Goal: Navigation & Orientation: Understand site structure

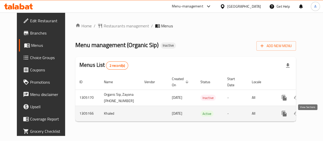
click at [318, 116] on icon "enhanced table" at bounding box center [321, 113] width 6 height 6
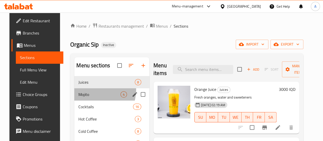
click at [82, 97] on div "Mojito 4" at bounding box center [111, 94] width 75 height 12
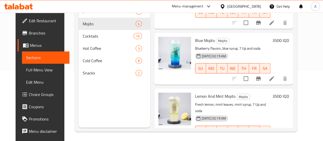
scroll to position [71, 0]
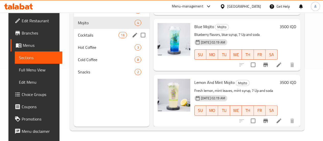
click at [79, 41] on div "Cocktails 16" at bounding box center [112, 35] width 76 height 12
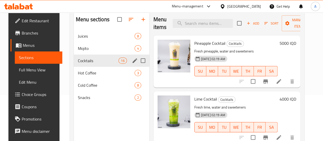
scroll to position [71, 0]
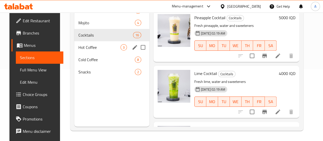
click at [92, 53] on div "Hot Coffee 3" at bounding box center [111, 47] width 75 height 12
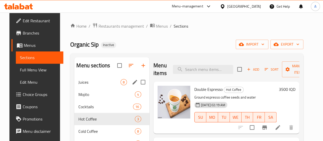
scroll to position [71, 0]
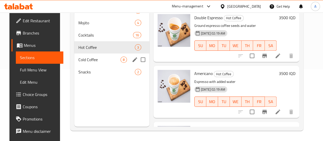
click at [94, 63] on div "Cold Coffee 8" at bounding box center [111, 59] width 75 height 12
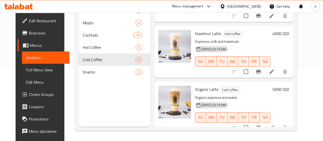
scroll to position [326, 0]
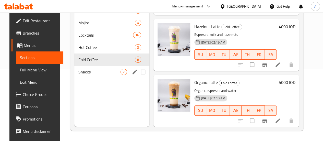
click at [93, 75] on span "Snacks" at bounding box center [99, 72] width 42 height 6
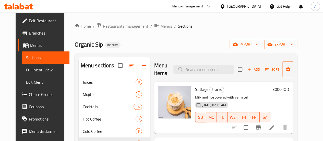
click at [105, 26] on span "Restaurants management" at bounding box center [125, 26] width 45 height 6
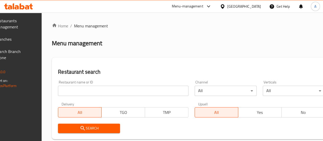
click at [23, 42] on span "Branches" at bounding box center [13, 39] width 36 height 6
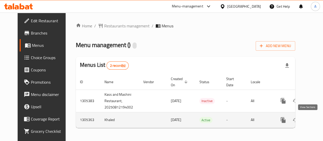
click at [317, 118] on icon "enhanced table" at bounding box center [320, 120] width 6 height 6
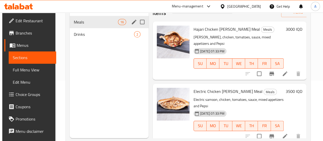
scroll to position [71, 0]
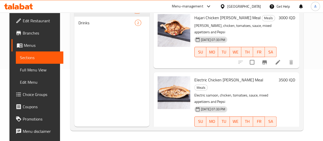
click at [89, 26] on span "Drinks" at bounding box center [106, 23] width 56 height 6
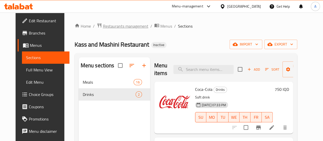
click at [126, 24] on span "Restaurants management" at bounding box center [125, 26] width 45 height 6
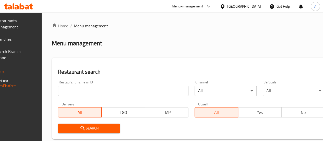
click at [23, 40] on span "Branches" at bounding box center [13, 39] width 36 height 6
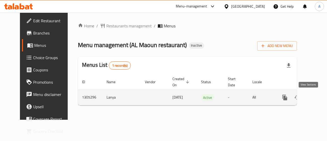
click at [319, 99] on icon "enhanced table" at bounding box center [321, 97] width 5 height 5
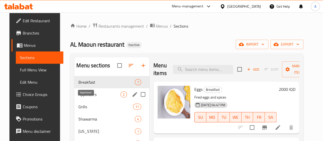
click at [78, 97] on span "Appetizers" at bounding box center [99, 94] width 42 height 6
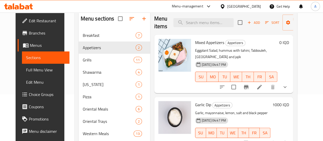
scroll to position [77, 0]
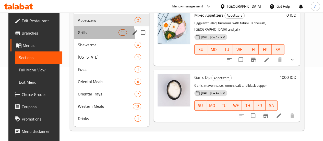
click at [84, 39] on div "Grills 11" at bounding box center [112, 32] width 76 height 12
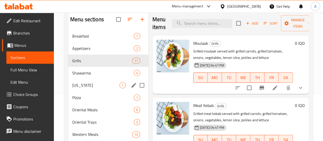
scroll to position [77, 0]
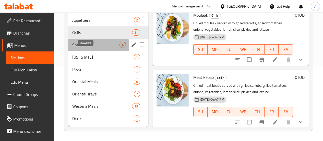
click at [90, 48] on span "Shawarma" at bounding box center [95, 45] width 47 height 6
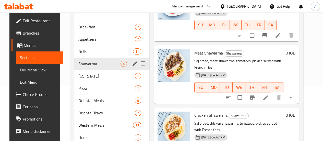
scroll to position [81, 0]
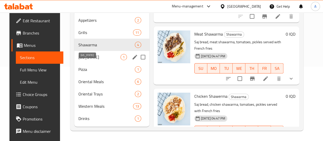
click at [94, 55] on span "Kentucky" at bounding box center [99, 57] width 42 height 6
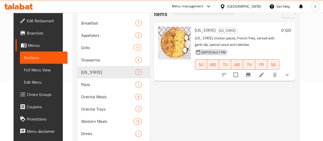
scroll to position [81, 0]
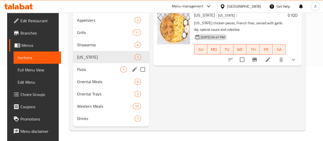
click at [95, 70] on span "Pizza" at bounding box center [98, 69] width 43 height 6
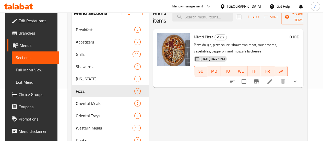
scroll to position [81, 0]
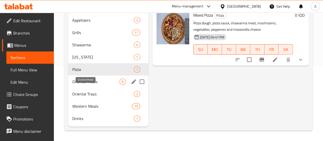
click at [87, 79] on span "Oriental Meals" at bounding box center [95, 81] width 47 height 6
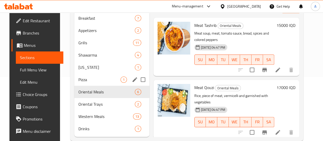
scroll to position [81, 0]
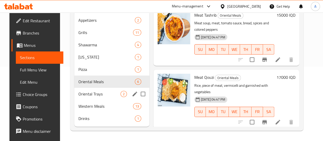
click at [94, 93] on span "Oriental Trays" at bounding box center [99, 94] width 42 height 6
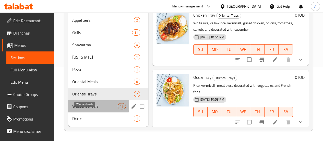
click at [88, 105] on span "Western Meals" at bounding box center [94, 106] width 45 height 6
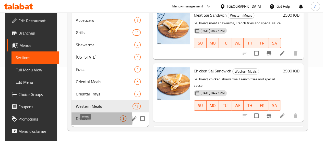
click at [87, 120] on span "Drinks" at bounding box center [98, 118] width 44 height 6
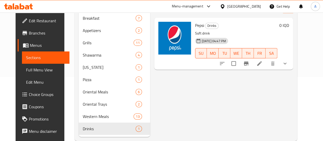
scroll to position [56, 0]
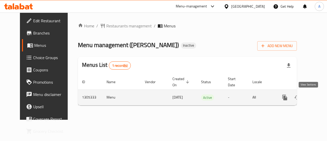
click at [318, 99] on icon "enhanced table" at bounding box center [321, 97] width 6 height 6
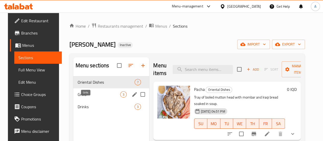
click at [85, 97] on span "Grills" at bounding box center [98, 94] width 43 height 6
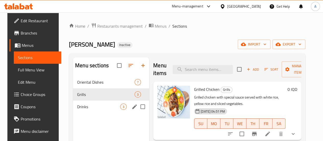
click at [97, 109] on span "Drinks" at bounding box center [98, 106] width 43 height 6
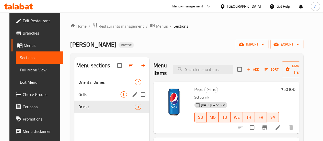
click at [96, 97] on span "Grills" at bounding box center [99, 94] width 42 height 6
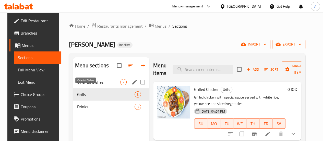
click at [94, 85] on span "Oriental Dishes" at bounding box center [98, 82] width 43 height 6
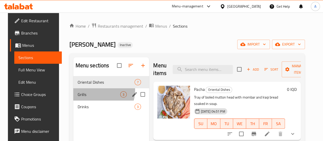
click at [93, 98] on div "Grills 3" at bounding box center [111, 94] width 76 height 12
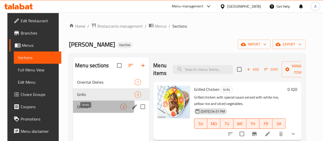
click at [98, 109] on span "Drinks" at bounding box center [98, 106] width 43 height 6
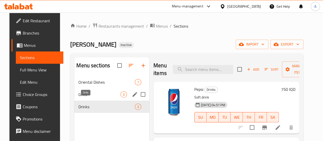
click at [91, 97] on span "Grills" at bounding box center [99, 94] width 42 height 6
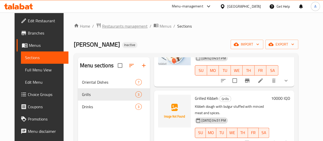
click at [113, 24] on span "Restaurants management" at bounding box center [124, 26] width 45 height 6
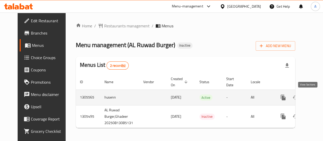
click at [317, 97] on icon "enhanced table" at bounding box center [319, 97] width 5 height 5
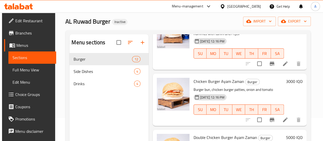
scroll to position [71, 0]
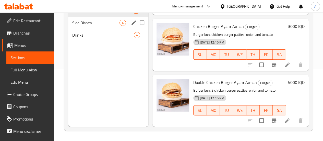
click at [84, 26] on div "Side Dishes 4" at bounding box center [108, 23] width 80 height 12
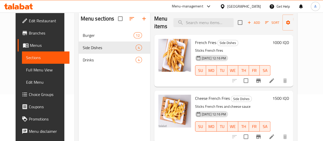
scroll to position [71, 0]
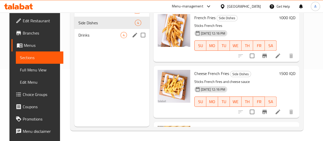
click at [85, 38] on span "Drinks" at bounding box center [99, 35] width 42 height 6
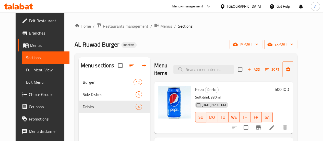
click at [107, 24] on span "Restaurants management" at bounding box center [125, 26] width 45 height 6
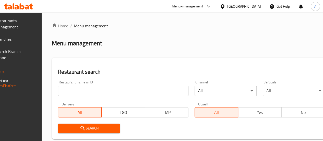
click at [32, 37] on span "Branches" at bounding box center [13, 39] width 36 height 6
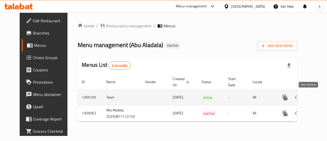
click at [318, 98] on icon "enhanced table" at bounding box center [321, 97] width 6 height 6
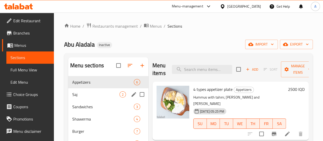
click at [81, 100] on div "Saj 2" at bounding box center [108, 94] width 80 height 12
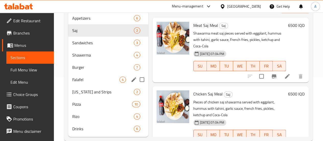
scroll to position [81, 0]
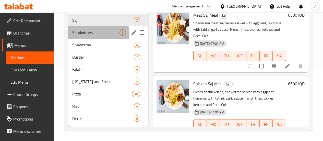
click at [90, 35] on div "Sandwiches 3" at bounding box center [108, 32] width 80 height 12
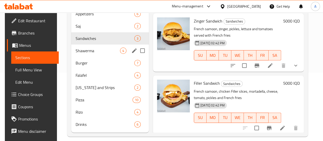
scroll to position [81, 0]
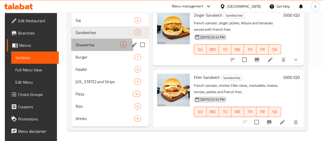
click at [91, 50] on div "Shawerma 4" at bounding box center [110, 45] width 78 height 12
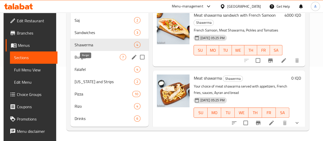
scroll to position [81, 0]
drag, startPoint x: 84, startPoint y: 55, endPoint x: 89, endPoint y: 56, distance: 5.8
click at [84, 55] on span "Burger" at bounding box center [97, 57] width 45 height 6
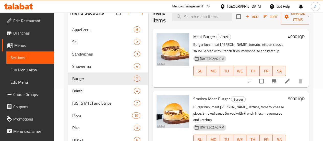
scroll to position [81, 0]
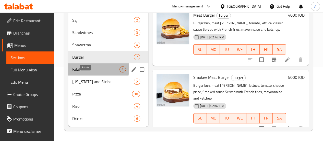
click at [85, 68] on span "Falafel" at bounding box center [95, 69] width 47 height 6
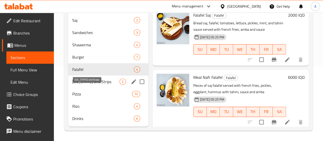
drag, startPoint x: 85, startPoint y: 82, endPoint x: 90, endPoint y: 81, distance: 4.8
click at [85, 82] on span "[US_STATE] and Strips" at bounding box center [95, 81] width 47 height 6
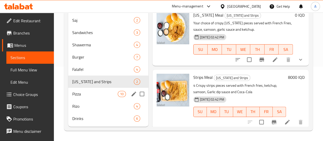
click at [77, 95] on span "Pizza" at bounding box center [94, 94] width 45 height 6
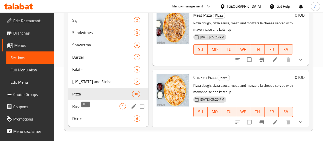
click at [83, 104] on span "Rizo" at bounding box center [95, 106] width 47 height 6
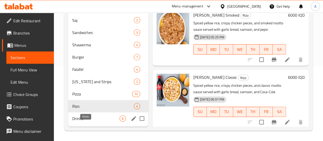
click at [91, 118] on span "Drinks" at bounding box center [95, 118] width 47 height 6
